Goal: Task Accomplishment & Management: Manage account settings

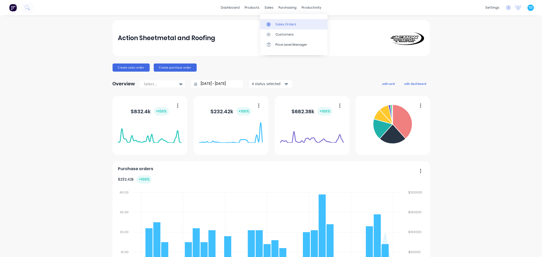
click at [278, 26] on div "Sales Orders" at bounding box center [285, 24] width 21 height 5
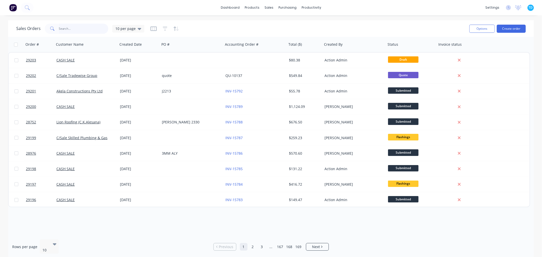
click at [87, 29] on input "text" at bounding box center [84, 29] width 50 height 10
click at [93, 29] on input "text" at bounding box center [84, 29] width 50 height 10
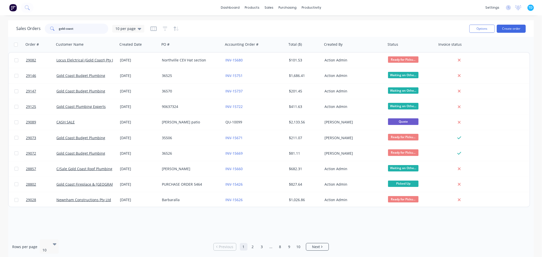
click at [86, 29] on input "gold coast" at bounding box center [84, 29] width 50 height 10
type input "gold coast city council"
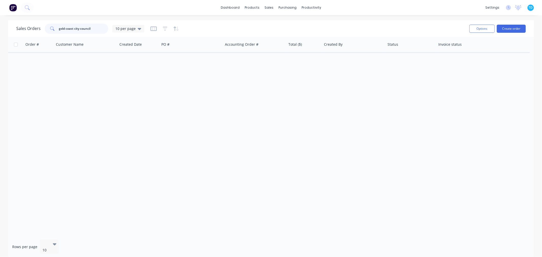
click at [95, 27] on input "gold coast city council" at bounding box center [84, 29] width 50 height 10
click at [138, 29] on icon at bounding box center [140, 29] width 4 height 2
click at [130, 91] on button "Archive" at bounding box center [143, 92] width 58 height 6
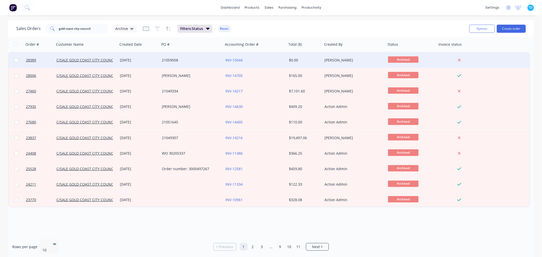
click at [117, 58] on div "C/SALE GOLD COAST CITY COUNCIL" at bounding box center [85, 60] width 63 height 15
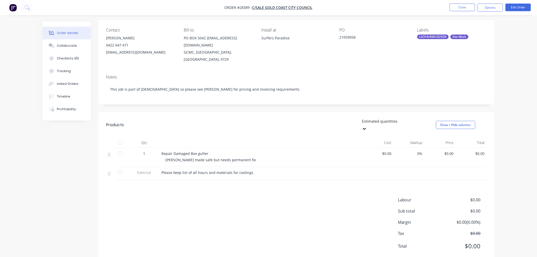
scroll to position [8, 0]
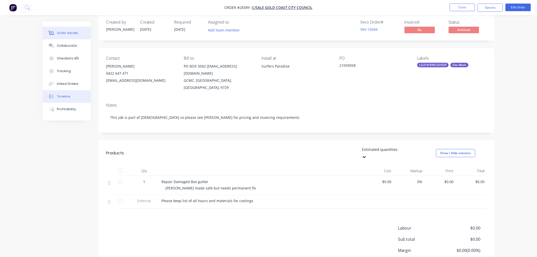
click at [67, 99] on button "Timeline" at bounding box center [67, 96] width 48 height 13
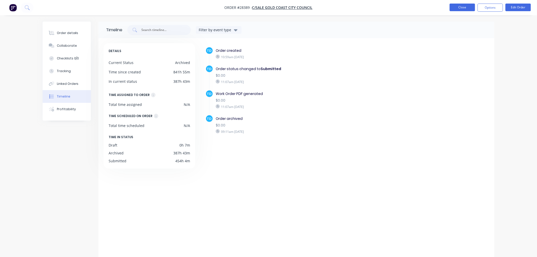
click at [469, 7] on button "Close" at bounding box center [462, 8] width 25 height 8
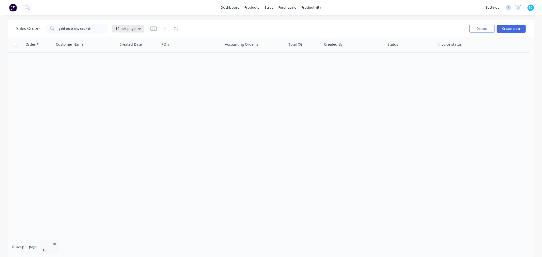
click at [140, 29] on div "10 per page" at bounding box center [128, 29] width 32 height 8
click at [135, 91] on button "Archive" at bounding box center [143, 92] width 58 height 6
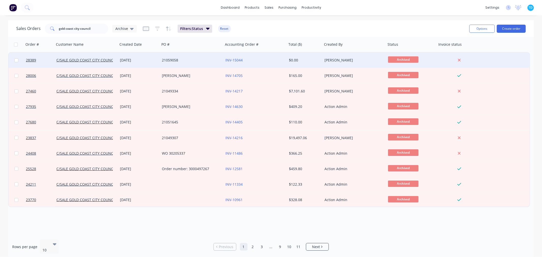
click at [245, 61] on div "INV-15044" at bounding box center [253, 60] width 56 height 5
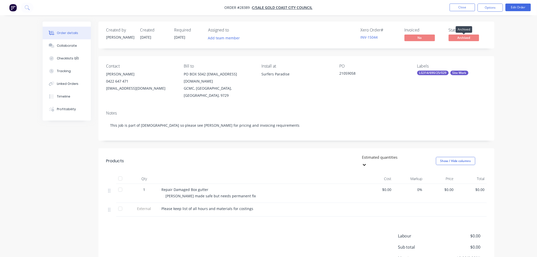
click at [467, 37] on span "Archived" at bounding box center [464, 38] width 30 height 6
click at [466, 10] on button "Close" at bounding box center [462, 8] width 25 height 8
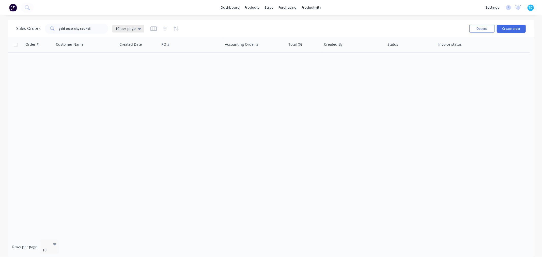
click at [138, 29] on icon at bounding box center [140, 29] width 4 height 2
click at [129, 92] on button "Archive" at bounding box center [143, 92] width 58 height 6
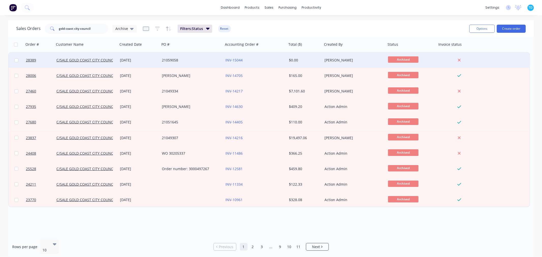
click at [411, 58] on span "Archived" at bounding box center [403, 59] width 30 height 6
click at [408, 59] on span "Archived" at bounding box center [403, 59] width 30 height 6
click at [407, 60] on span "Archived" at bounding box center [403, 59] width 30 height 6
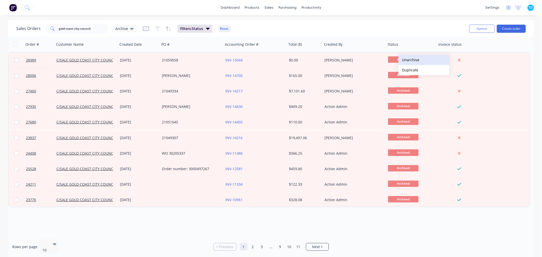
click at [411, 62] on button "Unarchive" at bounding box center [423, 60] width 51 height 10
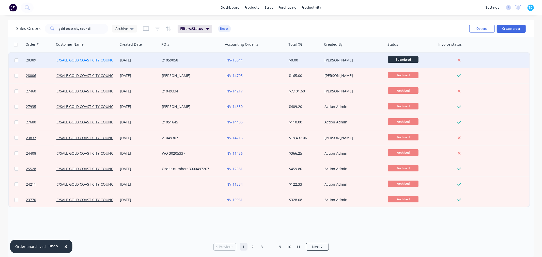
click at [101, 62] on link "C/SALE GOLD COAST CITY COUNCIL" at bounding box center [86, 60] width 60 height 5
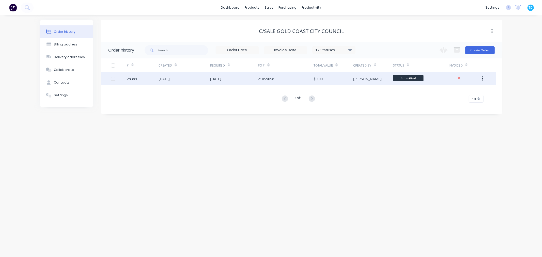
click at [221, 78] on div "[DATE]" at bounding box center [215, 78] width 11 height 5
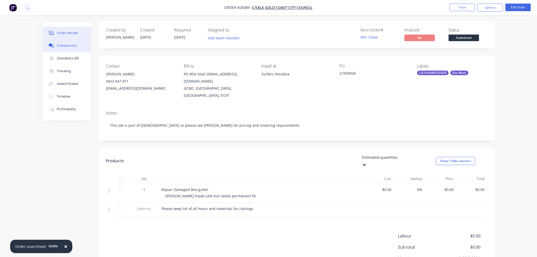
click at [63, 49] on button "Collaborate" at bounding box center [67, 45] width 48 height 13
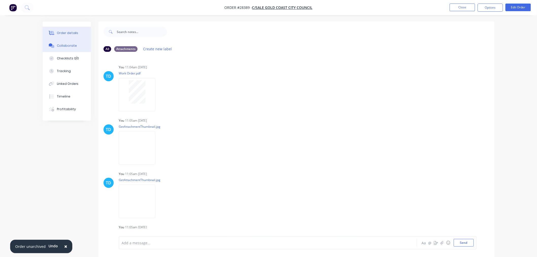
click at [63, 36] on button "Order details" at bounding box center [67, 33] width 48 height 13
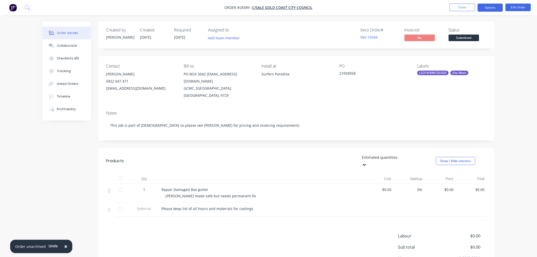
click at [491, 7] on button "Options" at bounding box center [490, 8] width 25 height 8
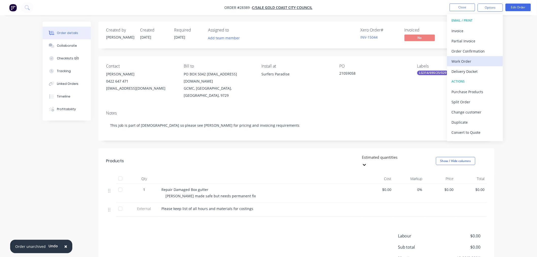
click at [469, 58] on div "Work Order" at bounding box center [475, 61] width 47 height 7
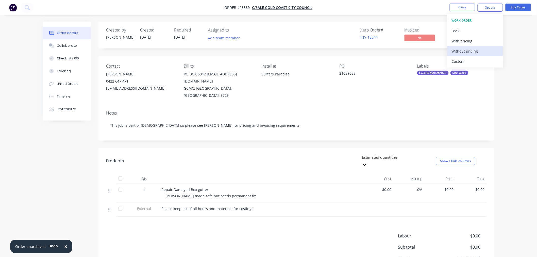
click at [468, 52] on div "Without pricing" at bounding box center [475, 50] width 47 height 7
click at [520, 159] on div "Order details Collaborate Checklists 0/0 Tracking Linked Orders Timeline Profit…" at bounding box center [268, 153] width 537 height 307
click at [517, 9] on button "Edit Order" at bounding box center [518, 8] width 25 height 8
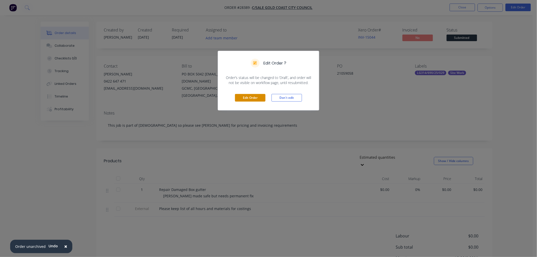
click at [250, 98] on button "Edit Order" at bounding box center [250, 98] width 30 height 8
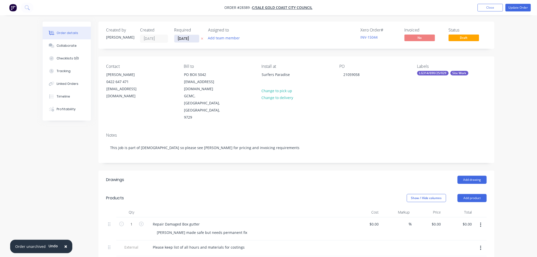
click at [186, 36] on input "[DATE]" at bounding box center [186, 39] width 25 height 8
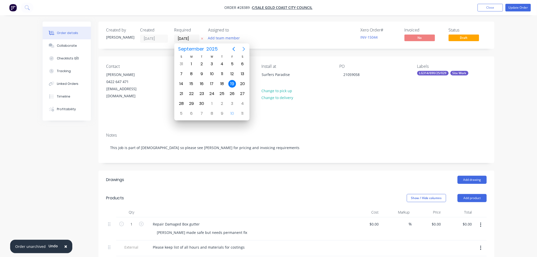
click at [247, 50] on icon "Next page" at bounding box center [244, 49] width 6 height 6
click at [220, 92] on div "23" at bounding box center [222, 94] width 8 height 8
type input "[DATE]"
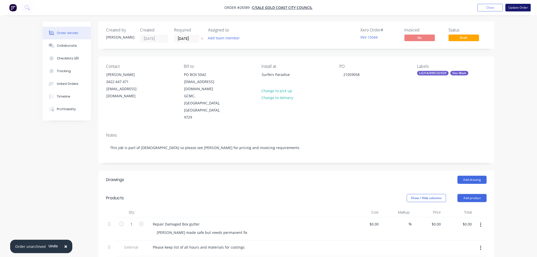
click at [524, 7] on button "Update Order" at bounding box center [518, 8] width 25 height 8
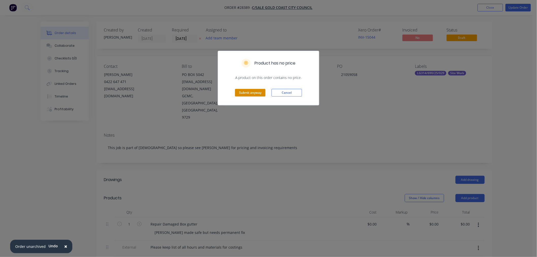
click at [256, 93] on button "Submit anyway" at bounding box center [250, 93] width 30 height 8
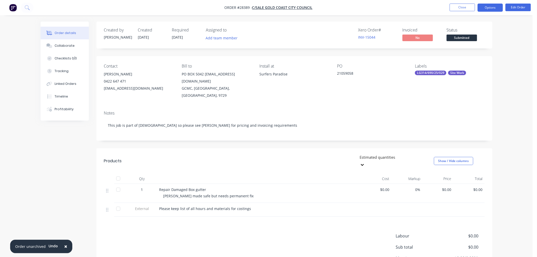
click at [494, 8] on button "Options" at bounding box center [490, 8] width 25 height 8
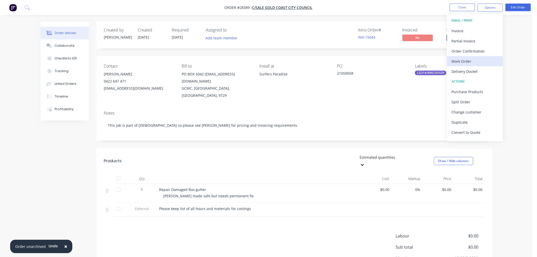
click at [470, 62] on div "Work Order" at bounding box center [475, 61] width 47 height 7
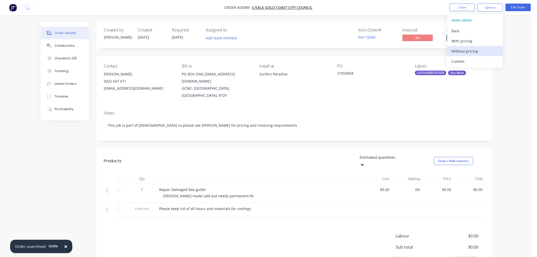
click at [469, 53] on div "Without pricing" at bounding box center [475, 50] width 47 height 7
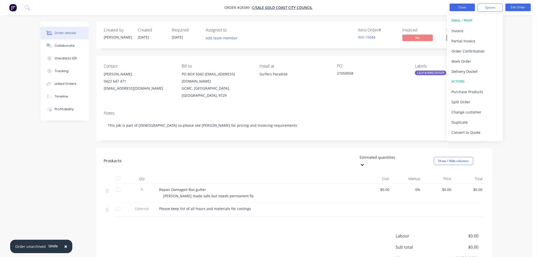
click at [464, 6] on button "Close" at bounding box center [462, 8] width 25 height 8
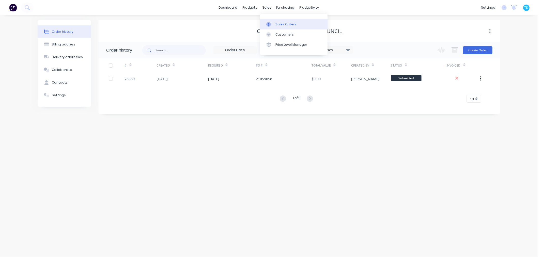
click at [279, 20] on link "Sales Orders" at bounding box center [293, 24] width 67 height 10
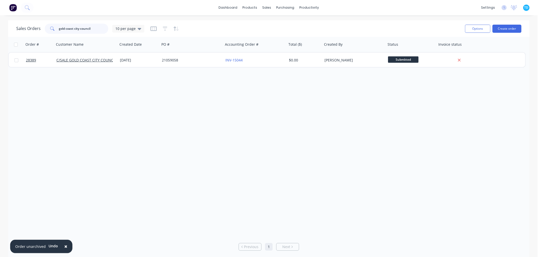
drag, startPoint x: 49, startPoint y: 28, endPoint x: 41, endPoint y: 28, distance: 7.9
click at [41, 28] on div "Sales Orders gold coast city council 10 per page" at bounding box center [80, 29] width 128 height 10
click at [115, 126] on div at bounding box center [268, 136] width 521 height 199
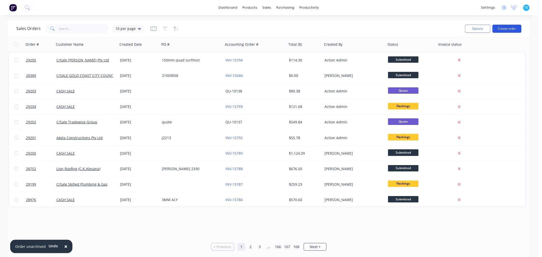
click at [510, 29] on button "Create order" at bounding box center [506, 29] width 29 height 8
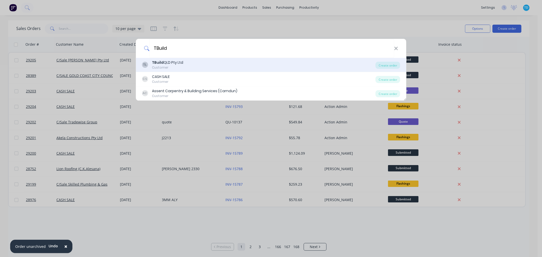
type input "TBuild"
click at [185, 65] on div "TL TBuild QLD Pty Ltd Customer" at bounding box center [259, 65] width 234 height 10
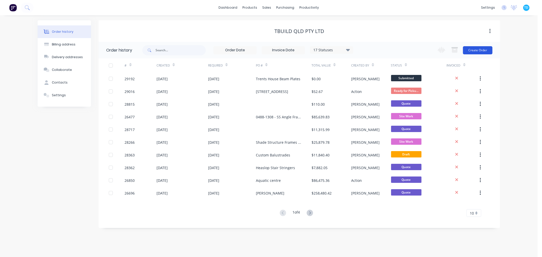
click at [475, 53] on button "Create Order" at bounding box center [477, 50] width 29 height 8
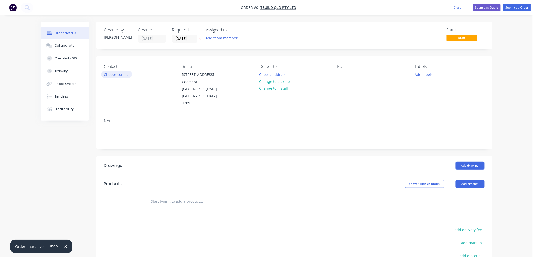
click at [122, 74] on button "Choose contact" at bounding box center [116, 74] width 31 height 7
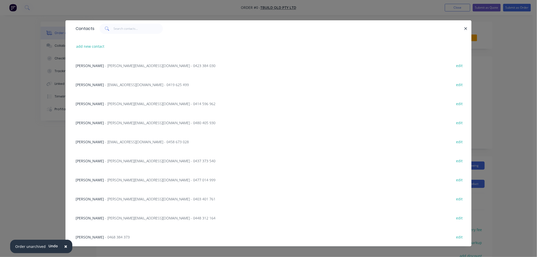
click at [105, 123] on span "- [PERSON_NAME][EMAIL_ADDRESS][DOMAIN_NAME] - 0480 405 930" at bounding box center [160, 122] width 110 height 5
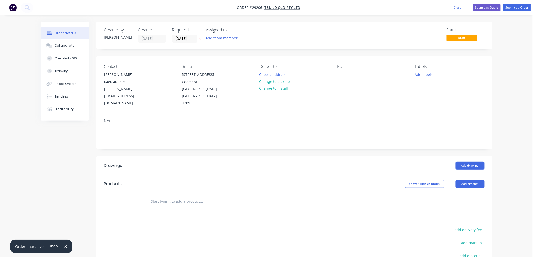
click at [346, 74] on div "PO" at bounding box center [373, 85] width 70 height 43
click at [337, 75] on div "Contact [PERSON_NAME] [PHONE_NUMBER] [EMAIL_ADDRESS][DOMAIN_NAME] Bill to [STRE…" at bounding box center [295, 85] width 396 height 58
click at [340, 74] on div at bounding box center [342, 74] width 8 height 7
click at [352, 175] on header "Products Show / Hide columns Add product" at bounding box center [295, 184] width 396 height 18
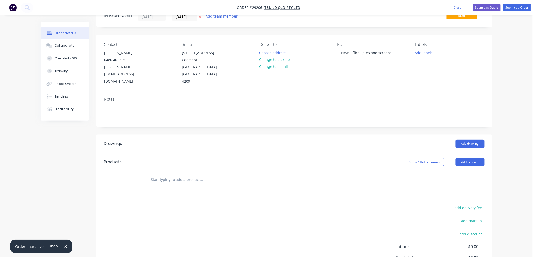
scroll to position [28, 0]
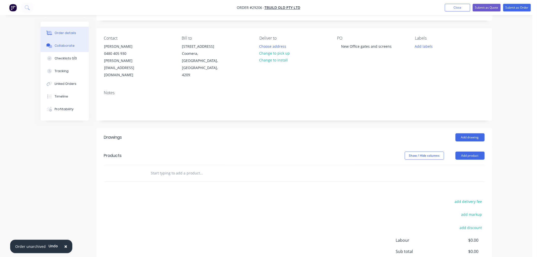
click at [74, 48] on button "Collaborate" at bounding box center [65, 45] width 48 height 13
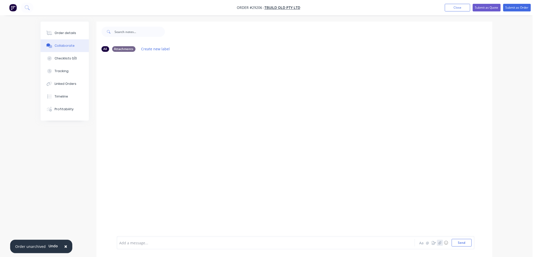
click at [438, 243] on button "button" at bounding box center [440, 243] width 6 height 6
click at [464, 244] on button "Send" at bounding box center [462, 243] width 20 height 8
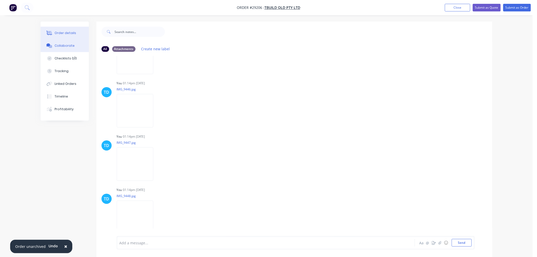
click at [55, 32] on div "Order details" at bounding box center [66, 33] width 22 height 5
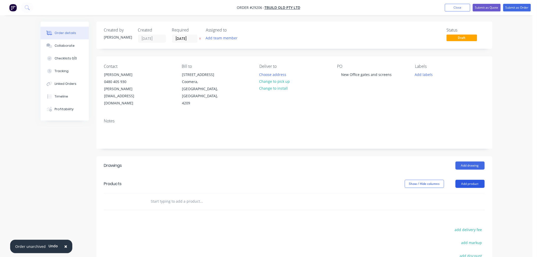
click at [464, 180] on button "Add product" at bounding box center [470, 184] width 29 height 8
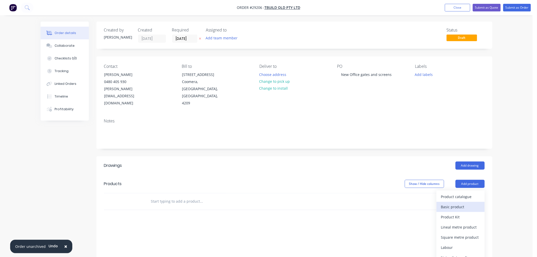
click at [457, 203] on div "Basic product" at bounding box center [460, 206] width 39 height 7
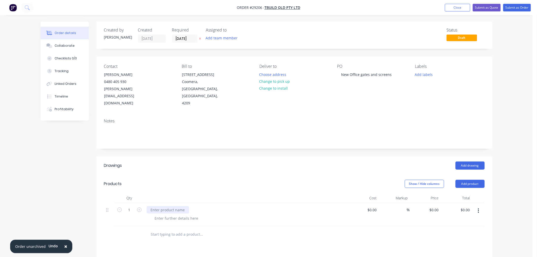
click at [184, 206] on div at bounding box center [168, 209] width 42 height 7
click at [184, 206] on div "Aluminium Entracb=e gates" at bounding box center [174, 209] width 55 height 7
click at [171, 215] on div at bounding box center [177, 218] width 52 height 7
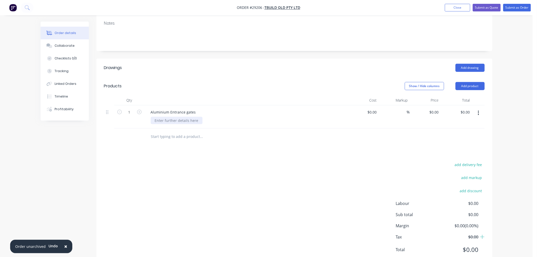
scroll to position [101, 0]
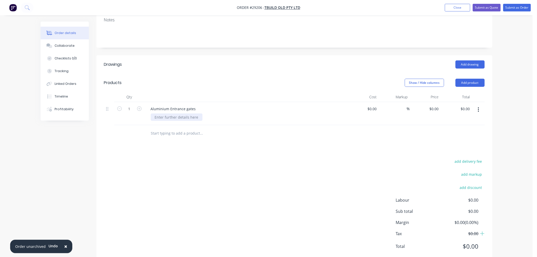
click at [165, 114] on div at bounding box center [177, 117] width 52 height 7
click at [199, 105] on div "Aluminium Entrance gates" at bounding box center [246, 108] width 199 height 7
click at [195, 105] on div "Aluminium Entrance gates" at bounding box center [173, 108] width 53 height 7
click at [245, 114] on div "2 x gates - 3000 x 1620 - 50 x 50 x 3 aluminium frame." at bounding box center [200, 117] width 99 height 7
click at [247, 114] on div "2 x gates - 3000 x 1620 - 50 x 50 x 3 aluminium frame." at bounding box center [200, 117] width 99 height 7
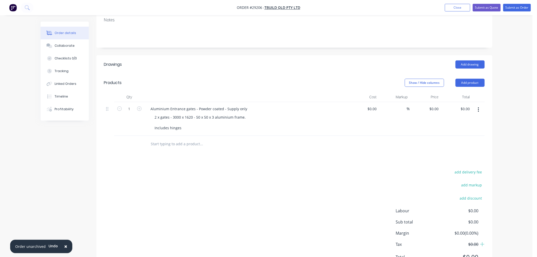
click at [261, 143] on div "Drawings Add drawing Products Show / Hide columns Add product Qty Cost Markup P…" at bounding box center [295, 164] width 396 height 219
click at [478, 79] on button "Add product" at bounding box center [470, 83] width 29 height 8
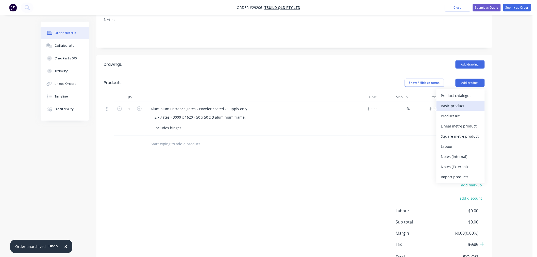
click at [468, 102] on div "Basic product" at bounding box center [460, 105] width 39 height 7
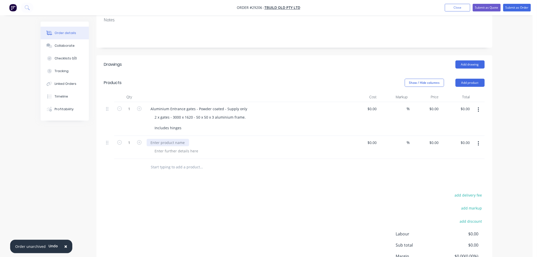
scroll to position [135, 0]
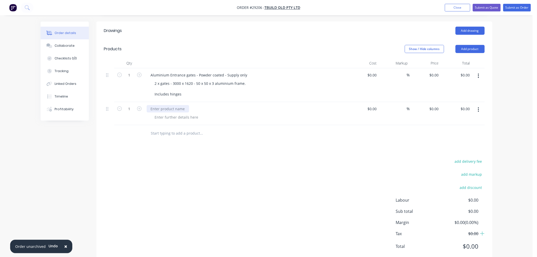
click at [170, 105] on div at bounding box center [168, 108] width 42 height 7
click at [174, 114] on div at bounding box center [177, 117] width 52 height 7
click at [177, 114] on div at bounding box center [177, 117] width 52 height 7
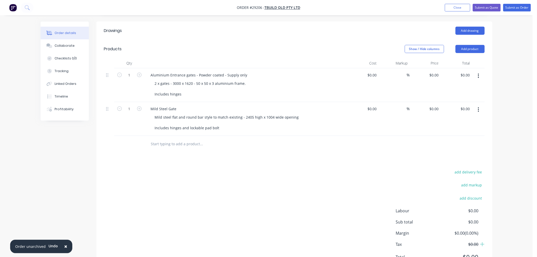
click at [271, 174] on div "add delivery fee add markup add discount Labour $0.00 Sub total $0.00 Margin $0…" at bounding box center [294, 218] width 381 height 98
click at [478, 107] on icon "button" at bounding box center [478, 110] width 1 height 6
click at [464, 130] on div "Duplicate" at bounding box center [460, 133] width 39 height 7
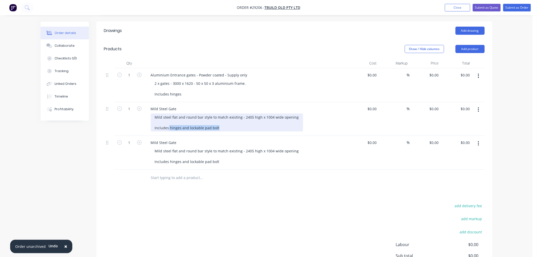
drag, startPoint x: 223, startPoint y: 114, endPoint x: 168, endPoint y: 113, distance: 54.6
click at [168, 114] on div "Mild steel flat and round bar style to match existing - 2405 high x 1004 wide o…" at bounding box center [227, 123] width 152 height 18
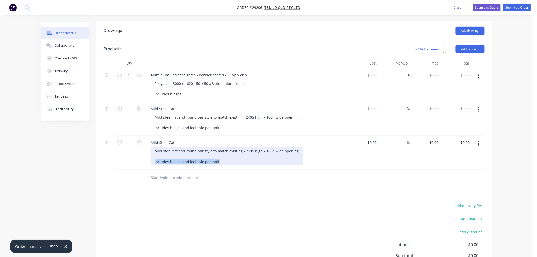
drag, startPoint x: 220, startPoint y: 146, endPoint x: 143, endPoint y: 147, distance: 77.7
click at [143, 147] on div "1 Mild Steel Gate Mild steel flat and round bar style to match existing - 2405 …" at bounding box center [294, 153] width 381 height 34
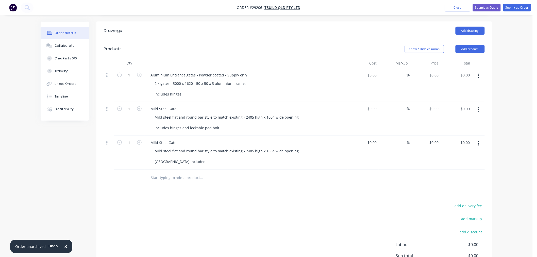
click at [183, 139] on div "Mild Steel Gate" at bounding box center [246, 142] width 199 height 7
click at [180, 139] on div "Mild Steel Gate" at bounding box center [164, 142] width 34 height 7
click at [182, 105] on div "Mild Steel Gate" at bounding box center [246, 108] width 199 height 7
click at [179, 105] on div "Mild Steel Gate" at bounding box center [164, 108] width 34 height 7
click at [258, 173] on div at bounding box center [223, 178] width 152 height 10
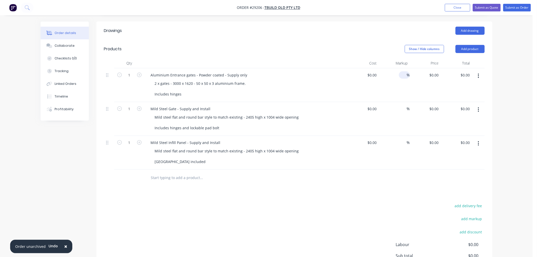
click at [403, 71] on input at bounding box center [404, 74] width 6 height 7
type input "50"
click at [401, 105] on input at bounding box center [404, 108] width 6 height 7
type input "50"
click at [403, 139] on input at bounding box center [404, 142] width 6 height 7
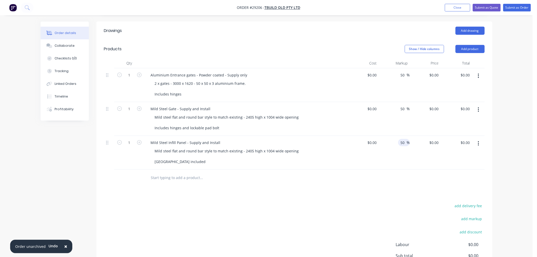
type input "50"
drag, startPoint x: 415, startPoint y: 187, endPoint x: 402, endPoint y: 183, distance: 13.8
click at [415, 186] on div "Drawings Add drawing Products Show / Hide columns Add product Qty Cost Markup P…" at bounding box center [295, 165] width 396 height 286
click at [377, 71] on input at bounding box center [373, 74] width 12 height 7
type input "$1,435.75"
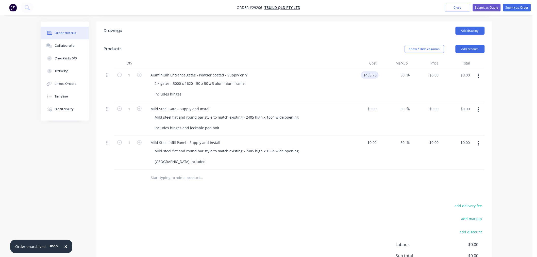
type input "$2,153.625"
type input "$2,153.63"
click at [352, 148] on div "$0.00 $0.00" at bounding box center [363, 153] width 31 height 34
click at [378, 105] on input at bounding box center [376, 108] width 6 height 7
type input "$1,435.00"
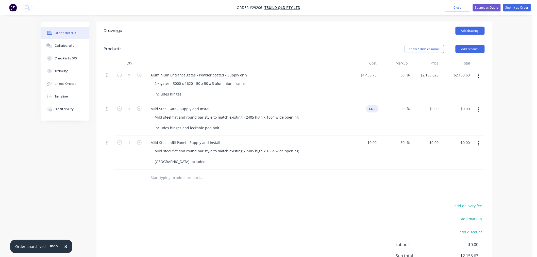
type input "$2,152.50"
click at [340, 151] on div "Mild steel flat and round bar style to match existing - 2405 high x 1004 wide o…" at bounding box center [248, 156] width 195 height 18
click at [379, 139] on input at bounding box center [373, 142] width 12 height 7
type input "$25,865.00"
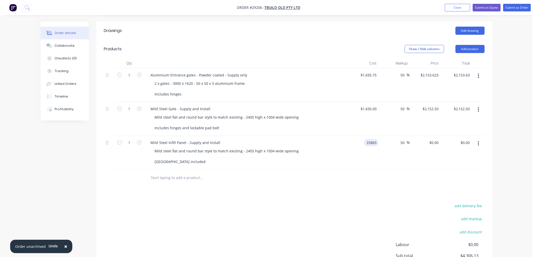
type input "$38,797.50"
click at [365, 202] on div "add delivery fee add markup add discount Labour $0.00 Sub total $4,306.13 Margi…" at bounding box center [294, 251] width 381 height 98
type input "$2,586.00"
type input "$3,879.00"
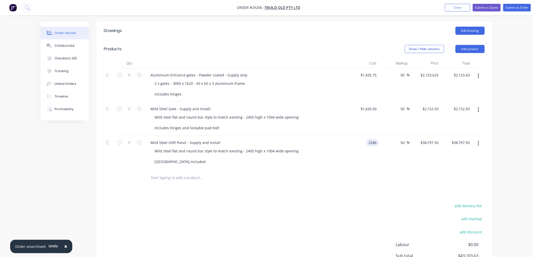
type input "$3,879.00"
click at [363, 170] on div at bounding box center [294, 178] width 381 height 17
click at [188, 139] on div "Mild Steel Infill Panel - Supply and Install" at bounding box center [186, 142] width 78 height 7
click at [275, 173] on div at bounding box center [223, 178] width 152 height 10
click at [179, 105] on div "Mild Steel Gate - Supply and Install" at bounding box center [181, 108] width 68 height 7
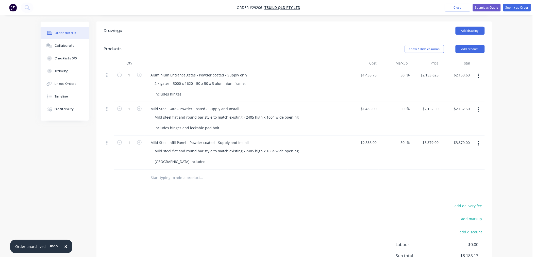
click at [283, 202] on div "add delivery fee add markup add discount Labour $0.00 Sub total $8,185.13 Margi…" at bounding box center [294, 251] width 381 height 98
drag, startPoint x: 486, startPoint y: 7, endPoint x: 479, endPoint y: 19, distance: 13.8
click at [487, 7] on button "Submit as Quote" at bounding box center [487, 8] width 28 height 8
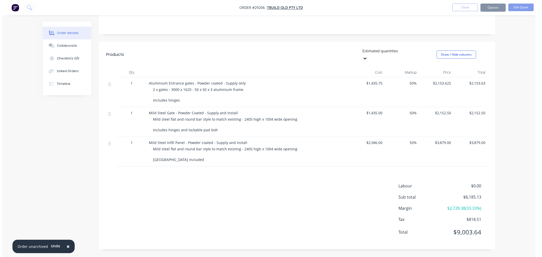
scroll to position [0, 0]
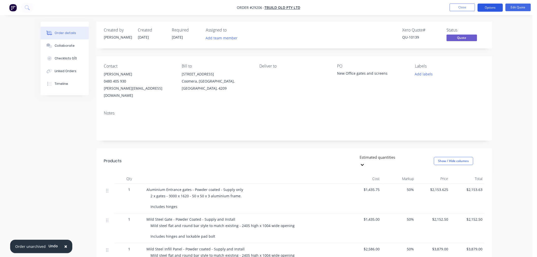
click at [488, 6] on button "Options" at bounding box center [490, 8] width 25 height 8
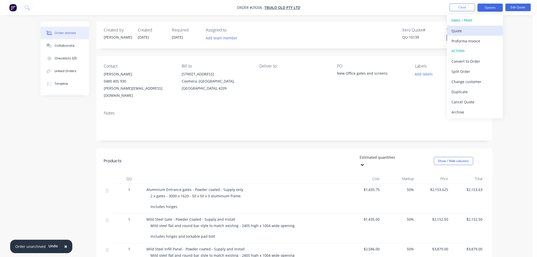
click at [476, 33] on div "Quote" at bounding box center [475, 30] width 47 height 7
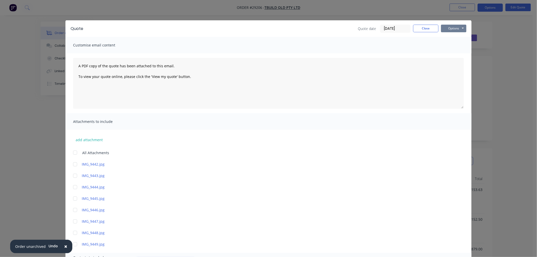
click at [455, 27] on button "Options" at bounding box center [453, 29] width 25 height 8
click at [453, 43] on button "Print" at bounding box center [457, 46] width 33 height 8
click at [417, 30] on button "Close" at bounding box center [425, 29] width 25 height 8
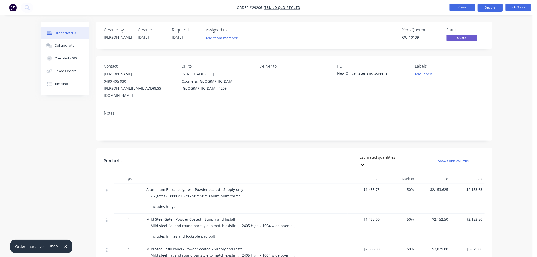
click at [464, 9] on button "Close" at bounding box center [462, 8] width 25 height 8
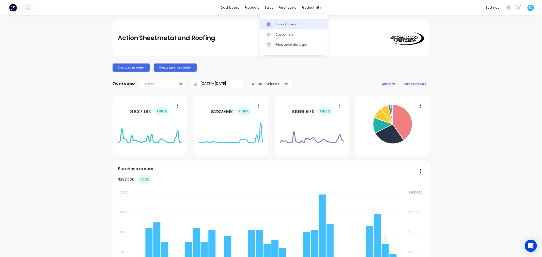
click at [276, 23] on div "Sales Orders" at bounding box center [285, 24] width 21 height 5
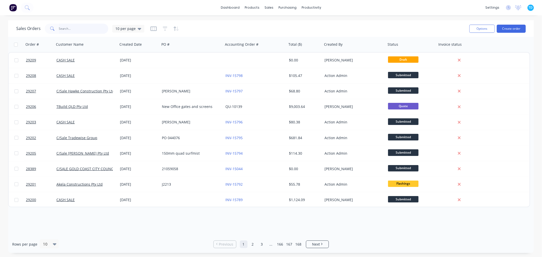
click at [83, 28] on input "text" at bounding box center [84, 29] width 50 height 10
type input "tbuild"
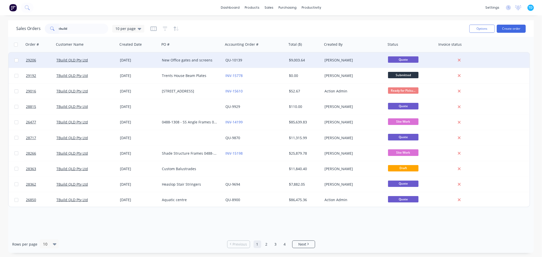
click at [153, 60] on div "[DATE]" at bounding box center [139, 60] width 38 height 5
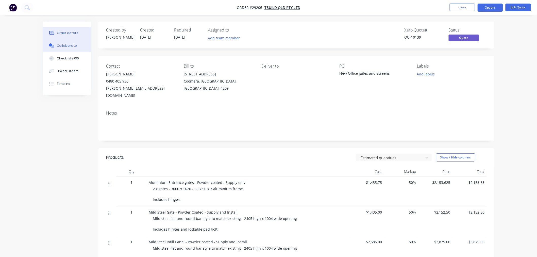
click at [71, 45] on div "Collaborate" at bounding box center [67, 45] width 20 height 5
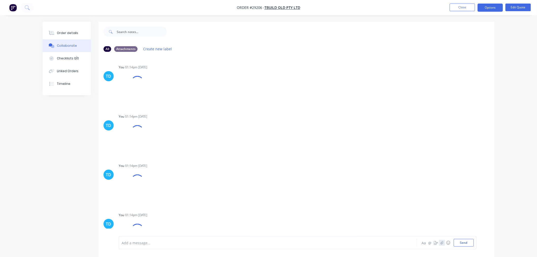
click at [444, 244] on button "button" at bounding box center [442, 243] width 6 height 6
click at [462, 240] on button "Send" at bounding box center [464, 243] width 20 height 8
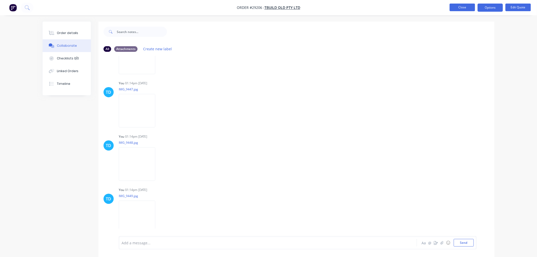
click at [468, 8] on button "Close" at bounding box center [462, 8] width 25 height 8
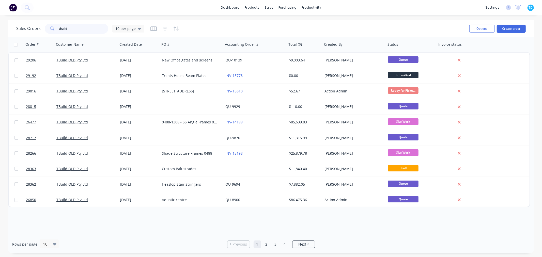
drag, startPoint x: 76, startPoint y: 31, endPoint x: 59, endPoint y: 32, distance: 17.3
click at [59, 32] on input "tbuild" at bounding box center [84, 29] width 50 height 10
type input "t"
type input "tbuild"
click at [79, 30] on input "tbuild" at bounding box center [84, 29] width 50 height 10
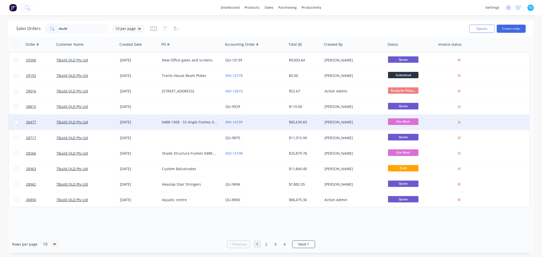
click at [191, 121] on div "0488-1308 - SS Angle Frames 0488-1338 - Handrails" at bounding box center [190, 122] width 56 height 5
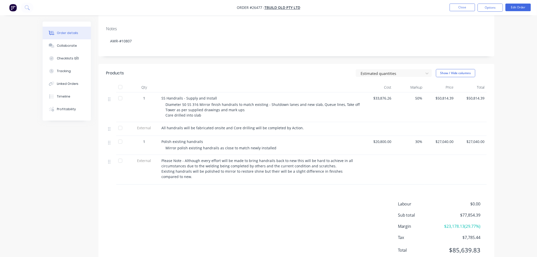
scroll to position [85, 0]
click at [495, 8] on button "Options" at bounding box center [490, 8] width 25 height 8
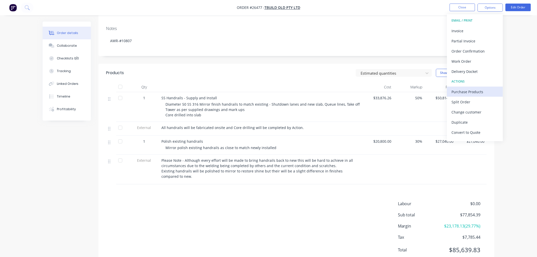
click at [471, 94] on div "Purchase Products" at bounding box center [475, 91] width 47 height 7
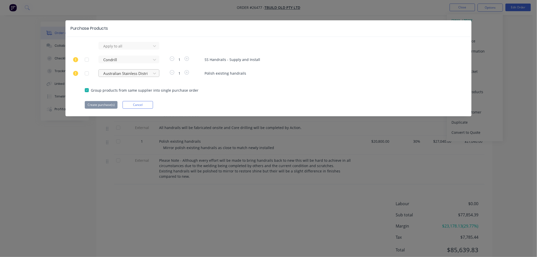
click at [132, 74] on div at bounding box center [126, 73] width 46 height 6
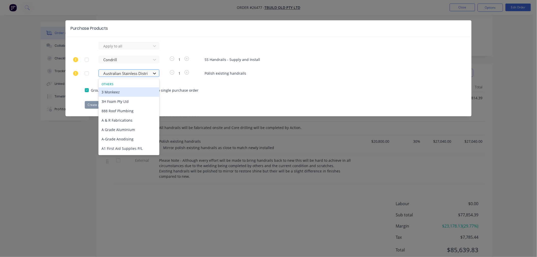
click at [154, 74] on icon at bounding box center [154, 74] width 3 height 2
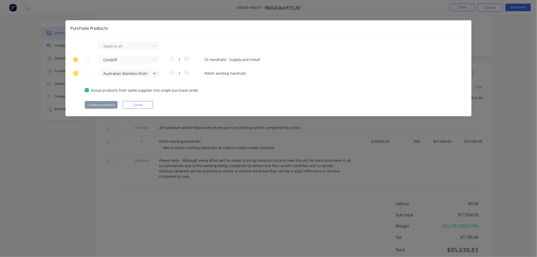
click at [88, 72] on div at bounding box center [87, 73] width 10 height 10
click at [100, 103] on button "Create purchase(s)" at bounding box center [101, 105] width 33 height 8
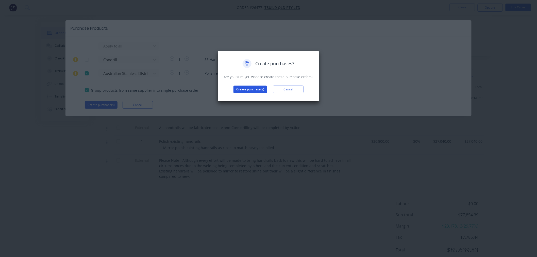
click at [252, 88] on button "Create purchase(s)" at bounding box center [251, 90] width 34 height 8
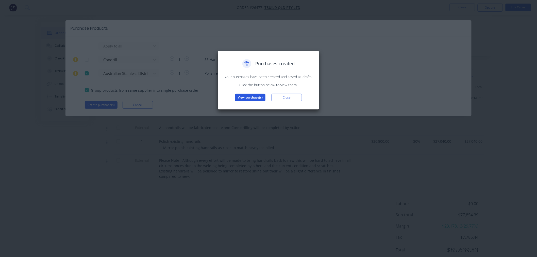
click at [254, 99] on button "View purchase(s)" at bounding box center [250, 98] width 30 height 8
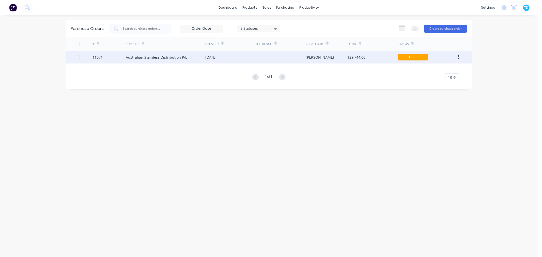
click at [195, 59] on div "Australian Stainless Distribution P/L" at bounding box center [165, 57] width 79 height 13
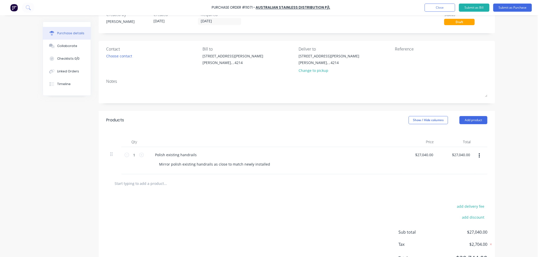
scroll to position [28, 0]
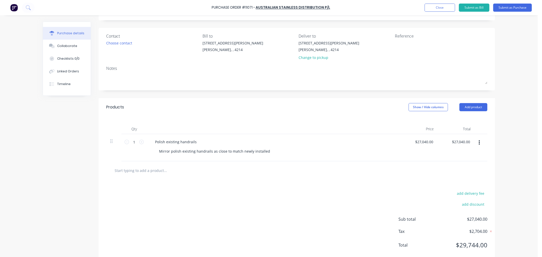
click at [197, 142] on div "Polish existing handrails" at bounding box center [274, 141] width 246 height 7
drag, startPoint x: 196, startPoint y: 142, endPoint x: 147, endPoint y: 136, distance: 49.2
click at [147, 136] on div "Polish existing handrails Mirror polish existing handrails as close to match ne…" at bounding box center [274, 147] width 254 height 27
click at [285, 175] on div at bounding box center [296, 170] width 373 height 10
click at [64, 70] on div "Linked Orders" at bounding box center [68, 71] width 22 height 5
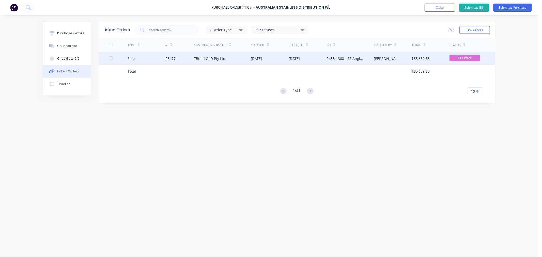
click at [229, 58] on div "TBuild QLD Pty Ltd" at bounding box center [222, 58] width 57 height 13
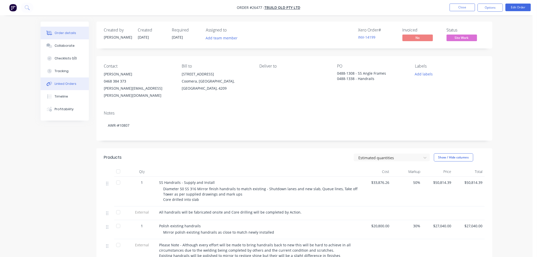
click at [68, 84] on div "Linked Orders" at bounding box center [66, 84] width 22 height 5
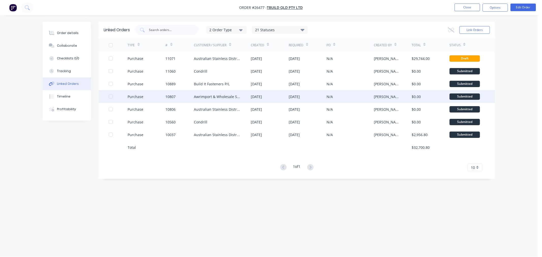
click at [223, 96] on div "Awrimport & Wholesale Solutions" at bounding box center [217, 96] width 47 height 5
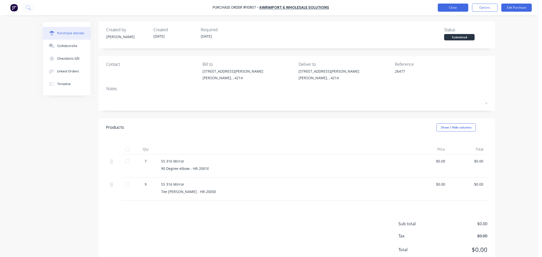
click at [453, 9] on button "Close" at bounding box center [453, 8] width 30 height 8
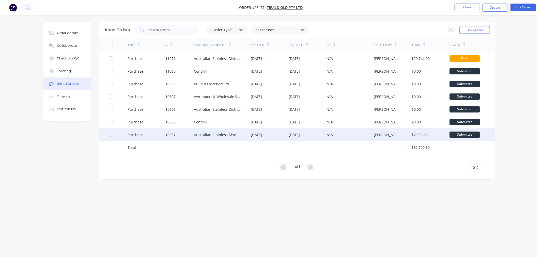
click at [219, 135] on div "Australian Stainless Distribution P/L" at bounding box center [217, 134] width 47 height 5
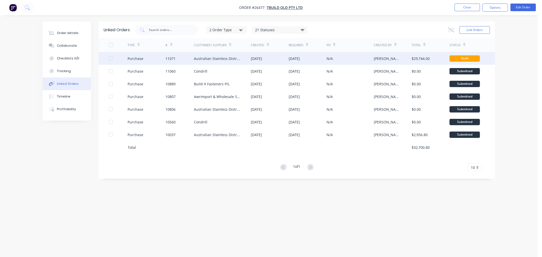
click at [217, 59] on div "Australian Stainless Distribution P/L" at bounding box center [217, 58] width 47 height 5
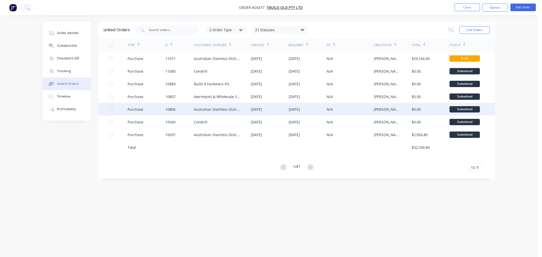
click at [222, 111] on div "Australian Stainless Distribution P/L" at bounding box center [217, 109] width 47 height 5
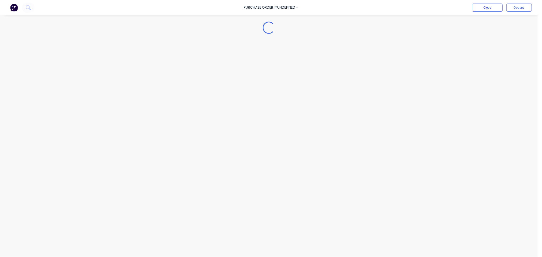
type textarea "x"
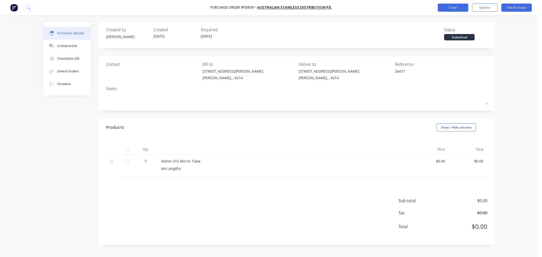
click at [445, 7] on button "Close" at bounding box center [453, 8] width 30 height 8
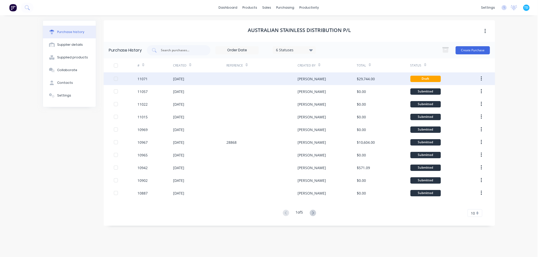
click at [263, 77] on div at bounding box center [261, 78] width 71 height 13
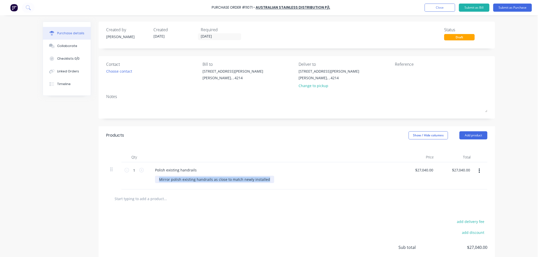
drag, startPoint x: 265, startPoint y: 179, endPoint x: 155, endPoint y: 184, distance: 110.0
click at [155, 184] on div "Polish existing handrails Mirror polish existing handrails as close to match ne…" at bounding box center [274, 175] width 254 height 27
click at [172, 170] on div "Polish existing handrails" at bounding box center [176, 169] width 50 height 7
drag, startPoint x: 191, startPoint y: 170, endPoint x: 150, endPoint y: 169, distance: 40.6
click at [151, 169] on div "Polish existing handrails" at bounding box center [176, 169] width 50 height 7
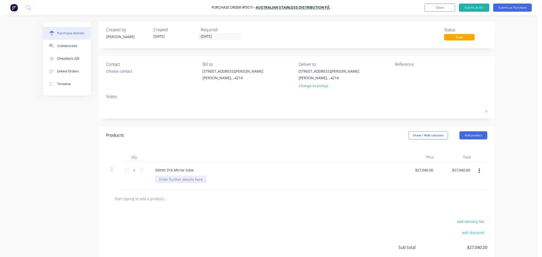
click at [167, 180] on div at bounding box center [181, 179] width 52 height 7
click at [133, 170] on input "1" at bounding box center [134, 170] width 10 height 8
type input "2"
type input "$54,080.00"
type input "20"
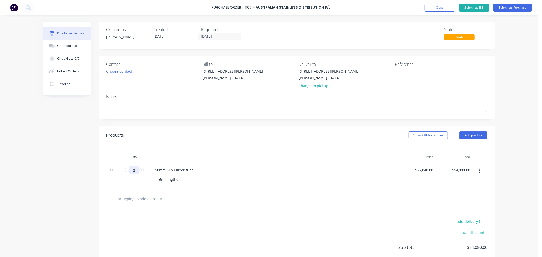
type input "$540,800.00"
type input "20"
click at [216, 215] on div "add delivery fee add discount Sub total $540,800.00 Tax $54,080.00 Total $594,8…" at bounding box center [297, 250] width 396 height 84
drag, startPoint x: 432, startPoint y: 170, endPoint x: 423, endPoint y: 171, distance: 10.0
click at [423, 171] on div "$27,040.00 $27,040.00" at bounding box center [424, 169] width 23 height 7
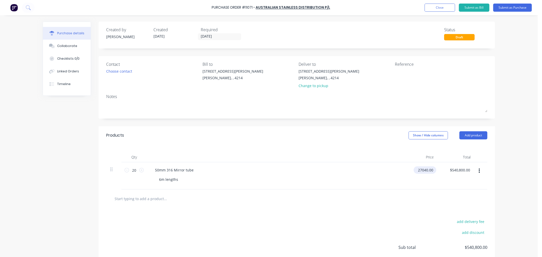
click at [423, 169] on input "27040.00" at bounding box center [423, 169] width 21 height 7
click at [430, 169] on input "27040.00" at bounding box center [425, 169] width 18 height 7
type input "2"
click at [429, 196] on div at bounding box center [296, 199] width 373 height 10
click at [429, 171] on input "27040.00" at bounding box center [423, 169] width 21 height 7
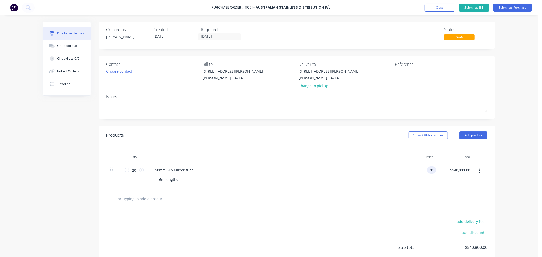
type input "0"
type input "$127.32"
type input "$2,546.40"
click at [417, 199] on div at bounding box center [296, 199] width 373 height 10
click at [430, 217] on div "add delivery fee add discount Sub total $2,546.40 Tax $254.64 Total $2,801.04" at bounding box center [297, 250] width 396 height 84
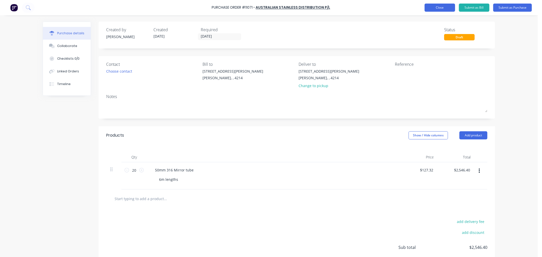
click at [443, 6] on button "Close" at bounding box center [439, 8] width 30 height 8
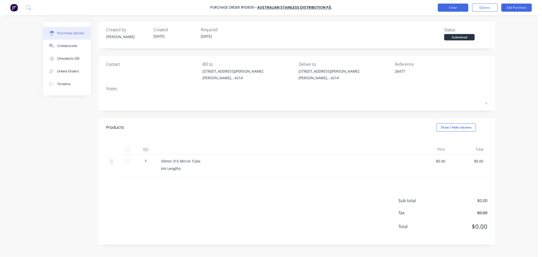
click at [458, 6] on button "Close" at bounding box center [453, 8] width 30 height 8
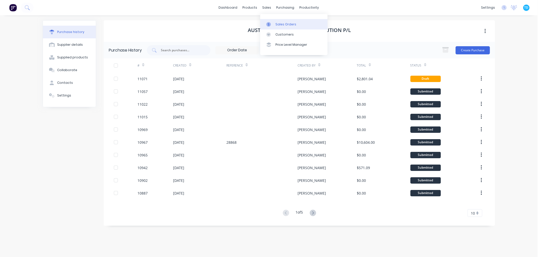
click at [274, 21] on link "Sales Orders" at bounding box center [293, 24] width 67 height 10
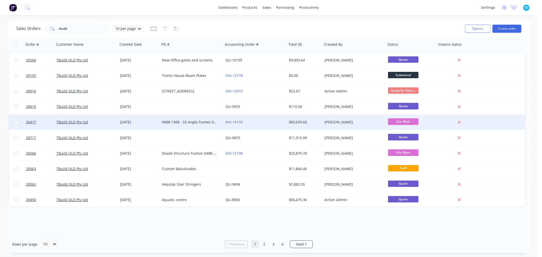
click at [184, 121] on div "0488-1308 - SS Angle Frames 0488-1338 - Handrails" at bounding box center [190, 122] width 56 height 5
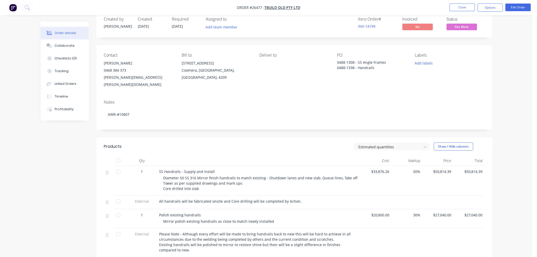
scroll to position [28, 0]
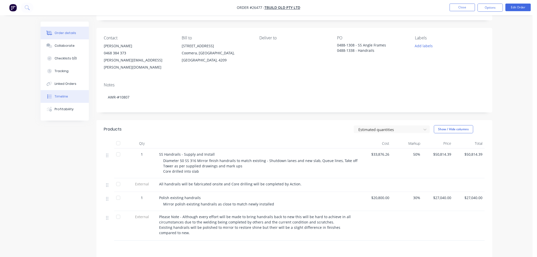
click at [63, 98] on div "Timeline" at bounding box center [61, 96] width 13 height 5
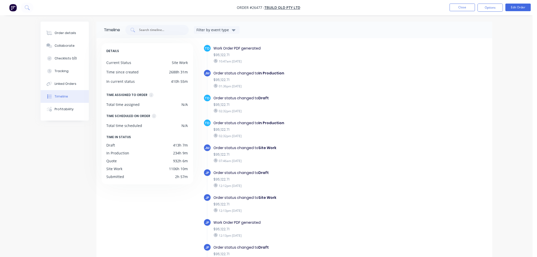
scroll to position [141, 0]
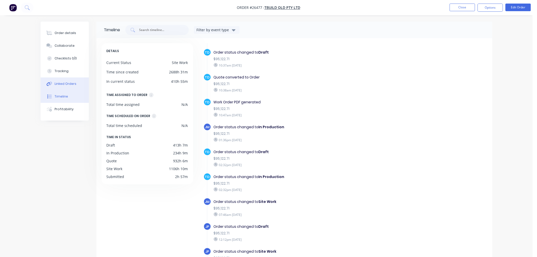
click at [65, 85] on div "Linked Orders" at bounding box center [66, 84] width 22 height 5
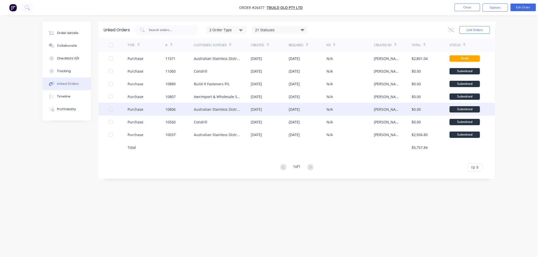
click at [220, 109] on div "Australian Stainless Distribution P/L" at bounding box center [217, 109] width 47 height 5
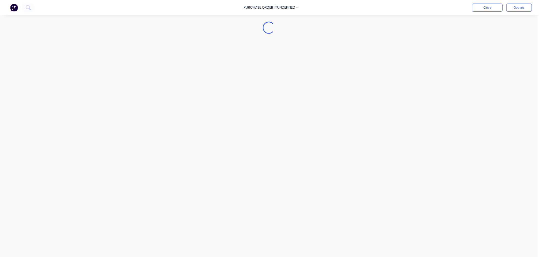
type textarea "x"
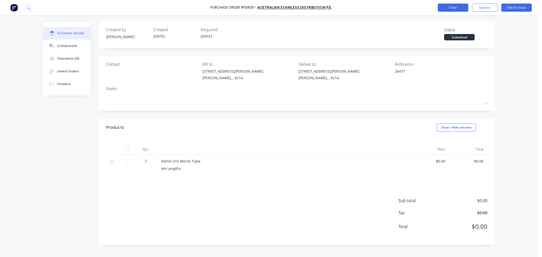
click at [462, 7] on button "Close" at bounding box center [453, 8] width 30 height 8
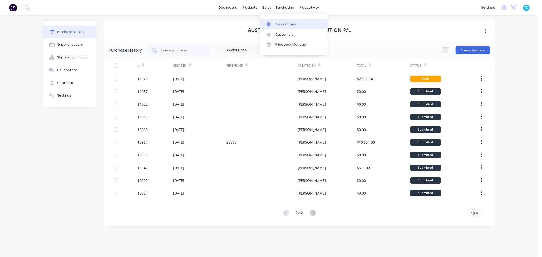
click at [282, 21] on link "Sales Orders" at bounding box center [293, 24] width 67 height 10
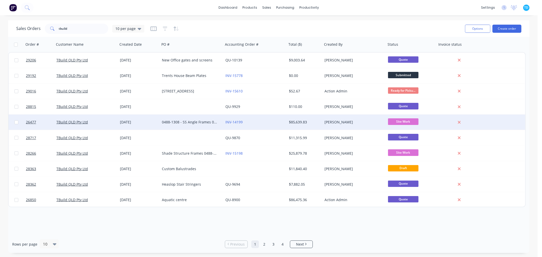
click at [189, 125] on div "0488-1308 - SS Angle Frames 0488-1338 - Handrails" at bounding box center [191, 122] width 63 height 15
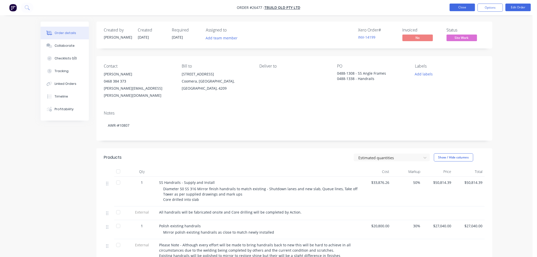
click at [454, 7] on button "Close" at bounding box center [462, 8] width 25 height 8
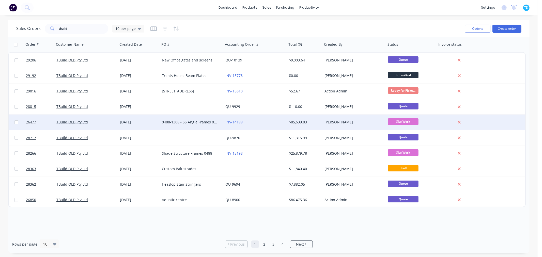
click at [181, 123] on div "0488-1308 - SS Angle Frames 0488-1338 - Handrails" at bounding box center [190, 122] width 56 height 5
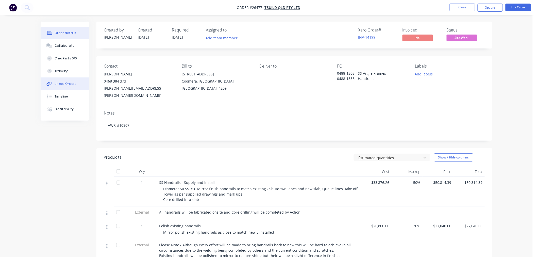
click at [67, 85] on div "Linked Orders" at bounding box center [66, 84] width 22 height 5
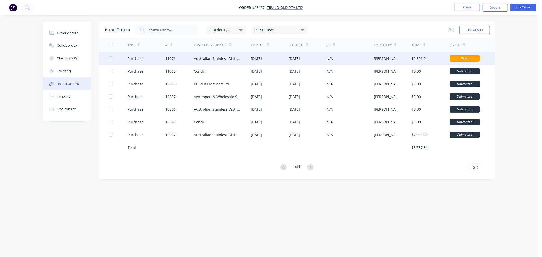
click at [212, 60] on div "Australian Stainless Distribution P/L" at bounding box center [217, 58] width 47 height 5
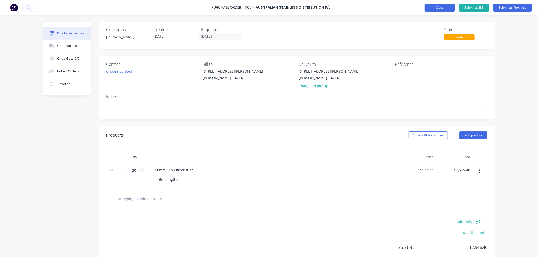
click at [445, 6] on button "Close" at bounding box center [439, 8] width 30 height 8
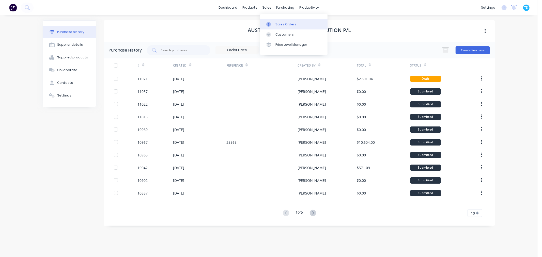
click at [276, 19] on link "Sales Orders" at bounding box center [293, 24] width 67 height 10
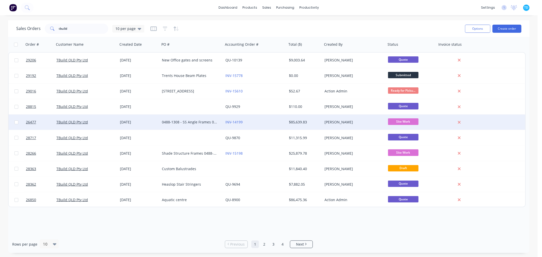
click at [192, 121] on div "0488-1308 - SS Angle Frames 0488-1338 - Handrails" at bounding box center [190, 122] width 56 height 5
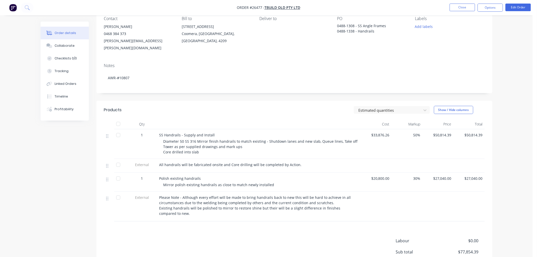
scroll to position [56, 0]
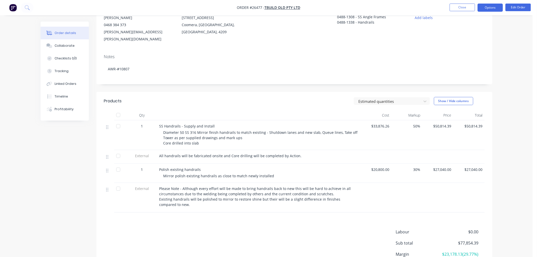
click at [496, 8] on button "Options" at bounding box center [490, 8] width 25 height 8
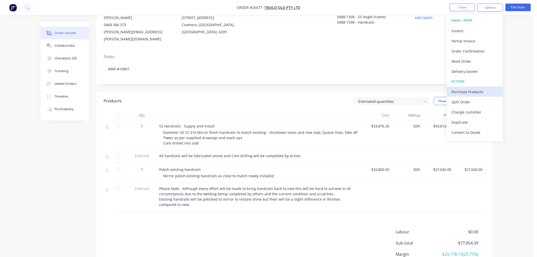
click at [474, 92] on div "Purchase Products" at bounding box center [475, 91] width 47 height 7
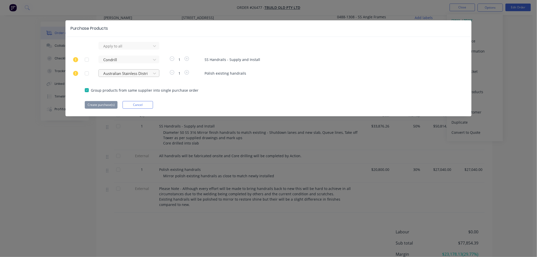
click at [126, 74] on div at bounding box center [126, 73] width 46 height 6
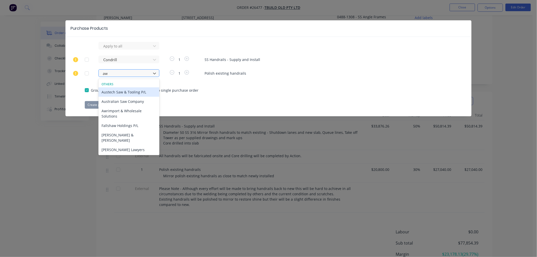
type input "awr"
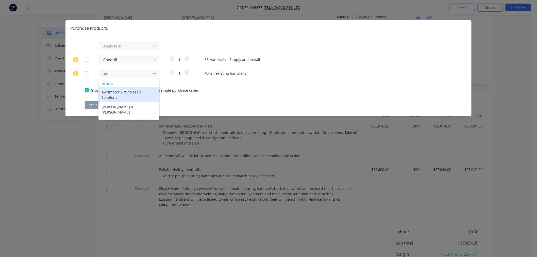
click at [125, 94] on div "Awrimport & Wholesale Solutions" at bounding box center [129, 94] width 61 height 15
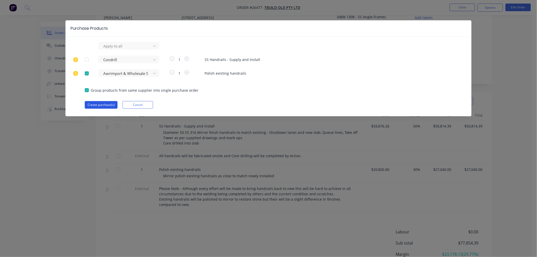
click at [103, 108] on button "Create purchase(s)" at bounding box center [101, 105] width 33 height 8
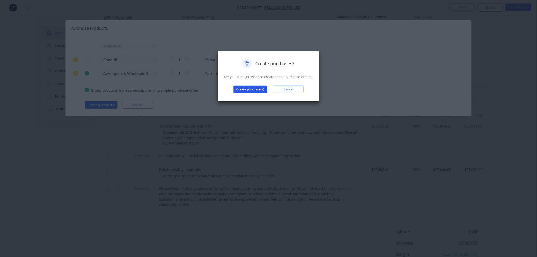
click at [259, 92] on button "Create purchase(s)" at bounding box center [251, 90] width 34 height 8
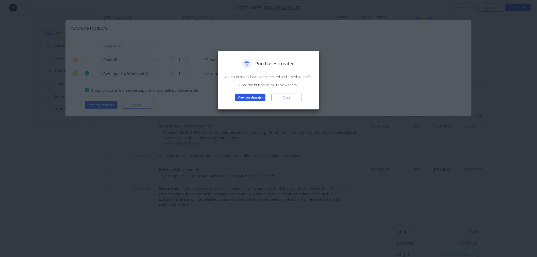
click at [256, 100] on button "View purchase(s)" at bounding box center [250, 98] width 30 height 8
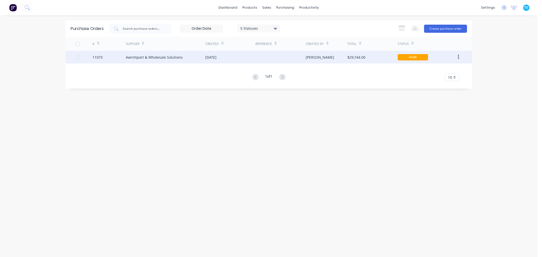
click at [172, 61] on div "Awrimport & Wholesale Solutions" at bounding box center [165, 57] width 79 height 13
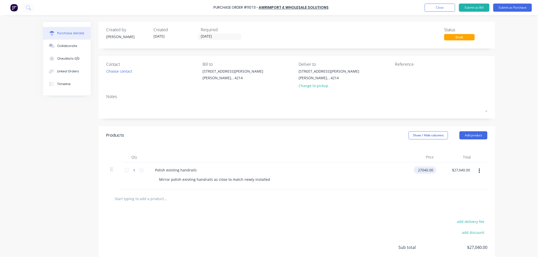
click at [432, 170] on input "27040.00" at bounding box center [423, 169] width 21 height 7
type input "2"
type input "$0.00"
click at [406, 194] on div at bounding box center [296, 199] width 373 height 10
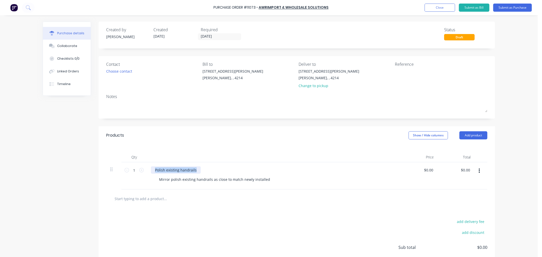
drag, startPoint x: 192, startPoint y: 171, endPoint x: 150, endPoint y: 173, distance: 41.4
click at [151, 173] on div "Polish existing handrails" at bounding box center [176, 169] width 50 height 7
drag, startPoint x: 267, startPoint y: 180, endPoint x: 132, endPoint y: 178, distance: 134.9
click at [130, 182] on div "1 1 SS 316 Mirror Mirror polish existing handrails as close to match newly inst…" at bounding box center [296, 175] width 381 height 27
click at [172, 181] on div at bounding box center [181, 179] width 52 height 7
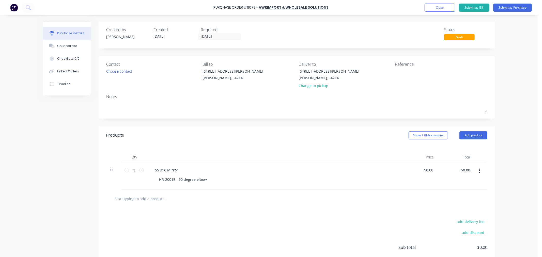
click at [478, 173] on button "button" at bounding box center [479, 170] width 12 height 9
click at [464, 192] on button "Duplicate" at bounding box center [463, 194] width 43 height 10
click at [190, 206] on div "HR-2001E - 90 degree elbow" at bounding box center [183, 206] width 56 height 7
drag, startPoint x: 205, startPoint y: 207, endPoint x: 141, endPoint y: 206, distance: 63.8
click at [141, 206] on div "1 1 SS 316 Mirror HR-2001E - 90 degree elbow $0.00 $0.00 $0.00 $0.00" at bounding box center [296, 202] width 381 height 27
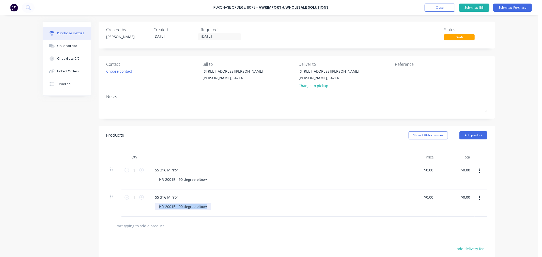
paste div
click at [478, 198] on button "button" at bounding box center [479, 198] width 12 height 9
click at [468, 221] on button "Duplicate" at bounding box center [463, 222] width 43 height 10
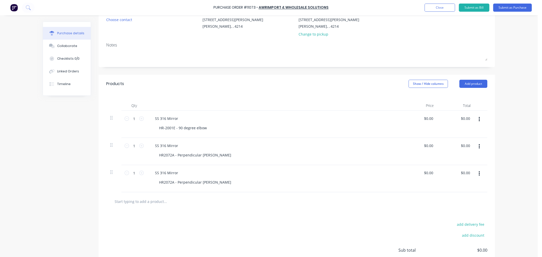
scroll to position [56, 0]
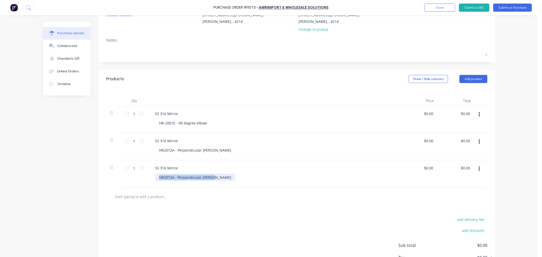
drag, startPoint x: 211, startPoint y: 177, endPoint x: 146, endPoint y: 176, distance: 64.8
click at [147, 176] on div "SS 316 Mirror HR2072A - Perpendicular Joiner" at bounding box center [274, 173] width 254 height 27
paste div
click at [478, 170] on icon "button" at bounding box center [478, 169] width 1 height 6
click at [457, 194] on button "Duplicate" at bounding box center [463, 192] width 43 height 10
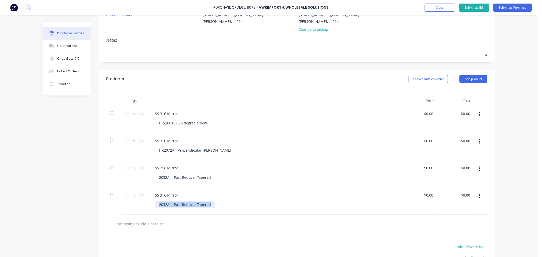
drag, startPoint x: 210, startPoint y: 204, endPoint x: 141, endPoint y: 206, distance: 68.8
click at [141, 206] on div "1 1 SS 316 Mirror 2032A - Post Reducer Tapered $0.00 $0.00 $0.00 $0.00" at bounding box center [296, 200] width 381 height 27
paste div
drag, startPoint x: 132, startPoint y: 195, endPoint x: 135, endPoint y: 194, distance: 2.8
click at [132, 195] on input "1" at bounding box center [134, 195] width 10 height 8
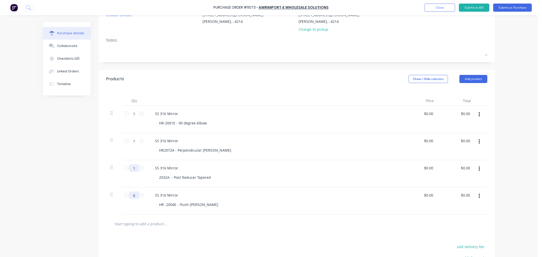
type input "6"
click at [133, 166] on input "1" at bounding box center [134, 168] width 10 height 8
type input "36"
click at [134, 141] on input "1" at bounding box center [134, 141] width 10 height 8
type input "54"
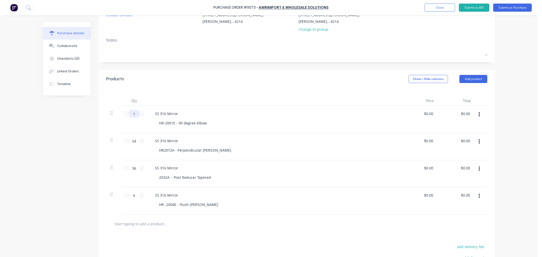
click at [133, 115] on input "1" at bounding box center [134, 114] width 10 height 8
type input "20"
click at [275, 155] on div "SS 316 Mirror HR2072A - Perpendicular Joiner" at bounding box center [274, 146] width 254 height 27
click at [515, 10] on button "Submit as Purchase" at bounding box center [512, 8] width 39 height 8
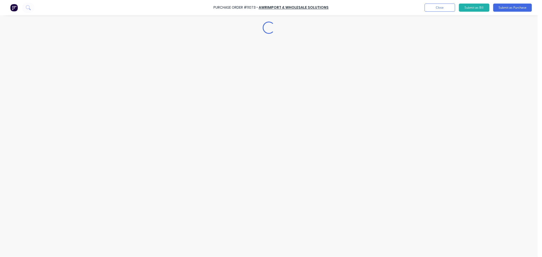
scroll to position [0, 0]
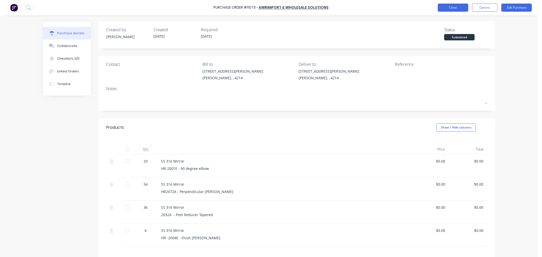
click at [459, 6] on button "Close" at bounding box center [453, 8] width 30 height 8
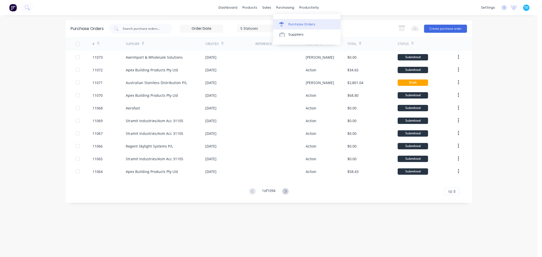
click at [295, 22] on div "Purchase Orders" at bounding box center [301, 24] width 27 height 5
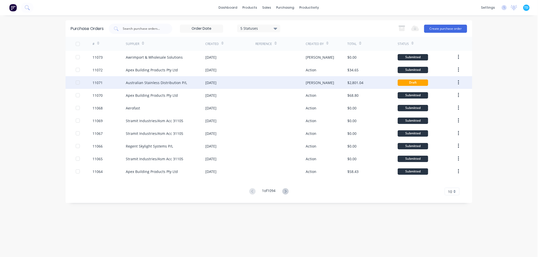
click at [141, 80] on div "Australian Stainless Distribution P/L" at bounding box center [156, 82] width 61 height 5
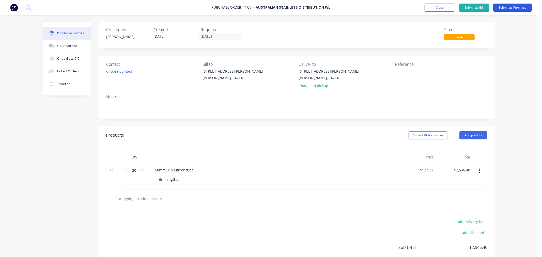
click at [517, 7] on button "Submit as Purchase" at bounding box center [512, 8] width 39 height 8
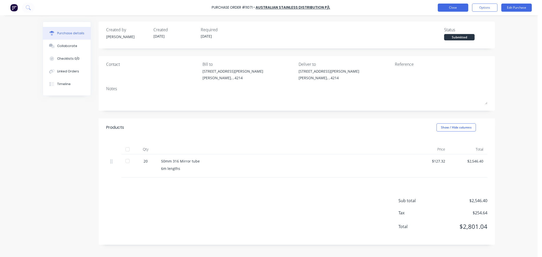
click at [460, 6] on button "Close" at bounding box center [453, 8] width 30 height 8
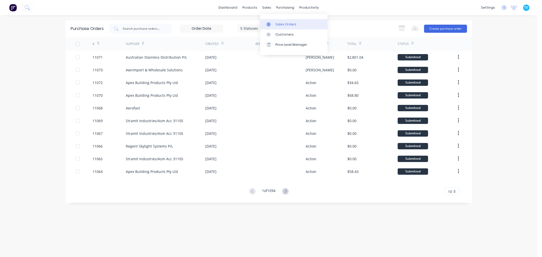
click at [280, 29] on link "Sales Orders" at bounding box center [293, 24] width 67 height 10
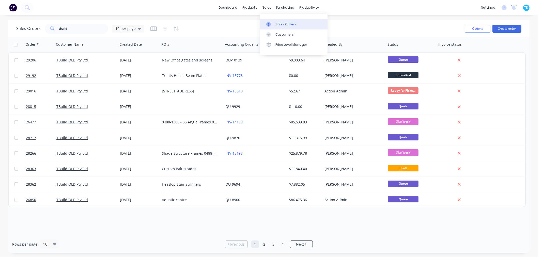
click at [278, 25] on div "Sales Orders" at bounding box center [285, 24] width 21 height 5
drag, startPoint x: 71, startPoint y: 28, endPoint x: 50, endPoint y: 32, distance: 21.9
click at [50, 32] on div "tbuild" at bounding box center [76, 29] width 63 height 10
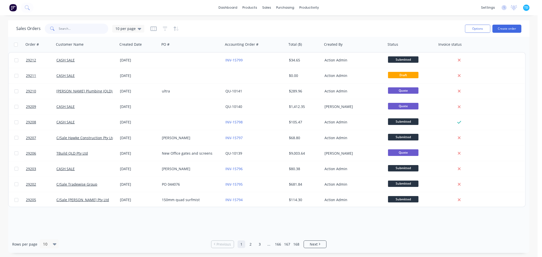
click at [78, 27] on input "text" at bounding box center [84, 29] width 50 height 10
type input "TBuild"
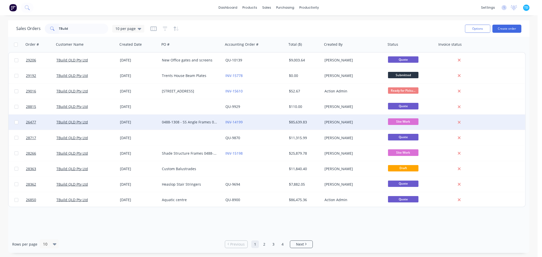
click at [192, 122] on div "0488-1308 - SS Angle Frames 0488-1338 - Handrails" at bounding box center [190, 122] width 56 height 5
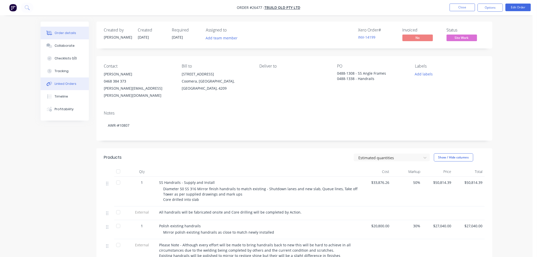
click at [68, 86] on div "Linked Orders" at bounding box center [66, 84] width 22 height 5
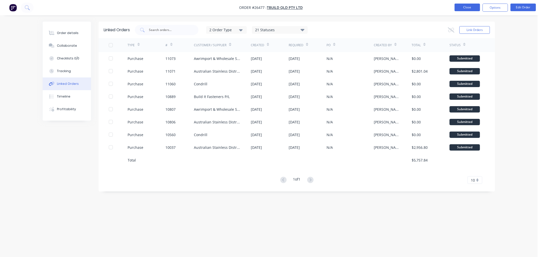
click at [471, 8] on button "Close" at bounding box center [466, 8] width 25 height 8
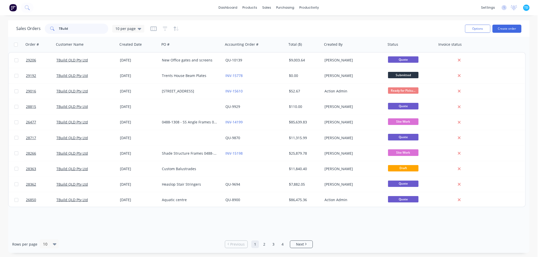
drag, startPoint x: 75, startPoint y: 29, endPoint x: 47, endPoint y: 31, distance: 28.1
click at [47, 31] on div "TBuild" at bounding box center [76, 29] width 63 height 10
type input "greg"
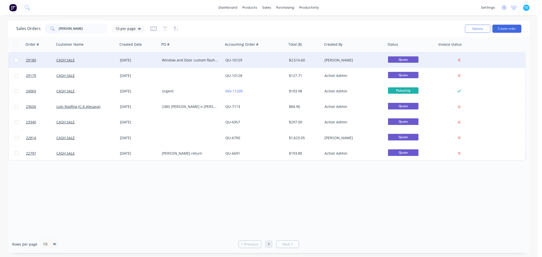
click at [151, 63] on div "[DATE]" at bounding box center [139, 60] width 42 height 15
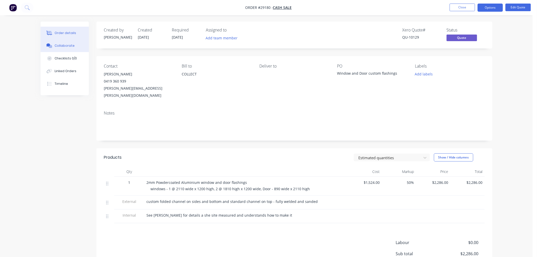
click at [64, 46] on div "Collaborate" at bounding box center [65, 45] width 20 height 5
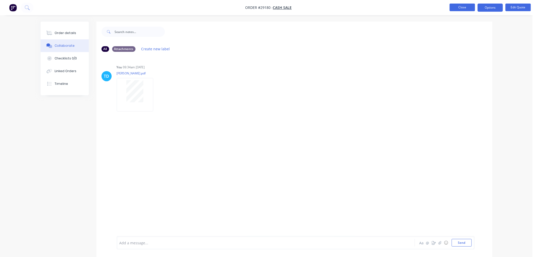
click at [467, 10] on button "Close" at bounding box center [462, 8] width 25 height 8
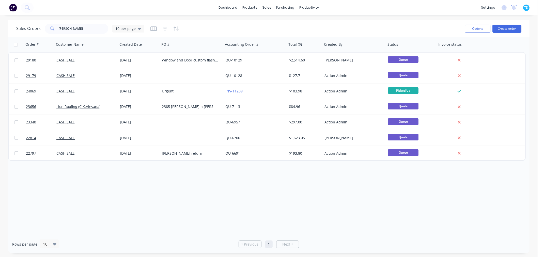
click at [432, 177] on div "Order # Customer Name Created Date PO # Accounting Order # Total ($) Created By…" at bounding box center [268, 136] width 521 height 199
